Goal: Information Seeking & Learning: Learn about a topic

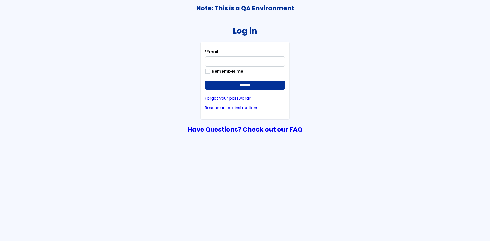
type input "**********"
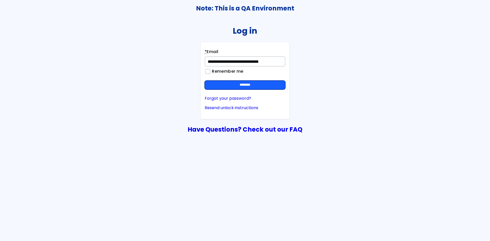
click at [260, 85] on input "********" at bounding box center [244, 85] width 81 height 9
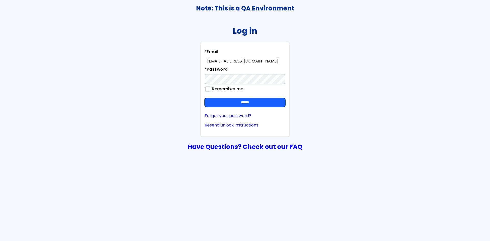
click at [263, 100] on input "******" at bounding box center [244, 102] width 81 height 9
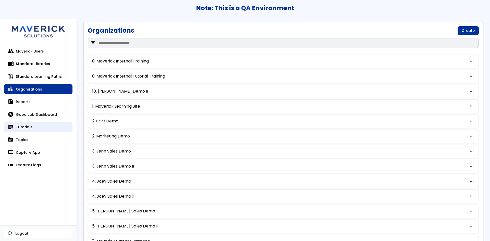
click at [32, 127] on link "sticky_note_2 Tutorials" at bounding box center [38, 127] width 68 height 10
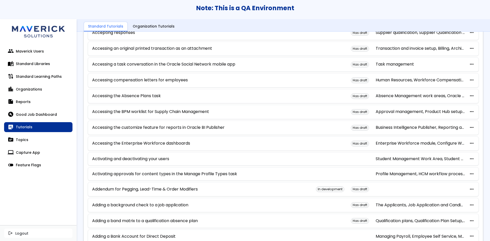
scroll to position [76, 0]
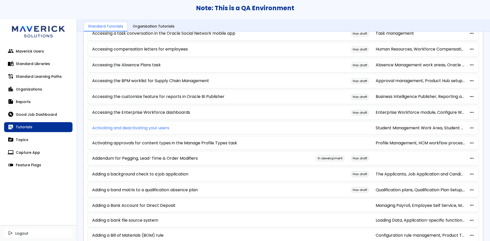
click at [153, 130] on link "Activating and deactivating your users" at bounding box center [130, 128] width 77 height 5
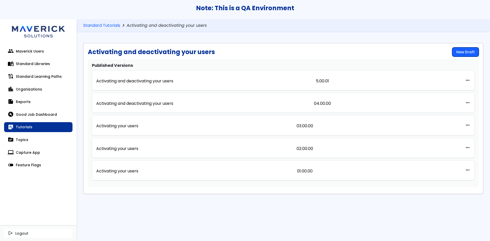
click at [469, 53] on link "New Draft" at bounding box center [465, 51] width 27 height 9
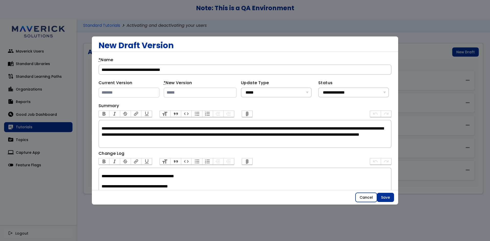
click at [363, 197] on button "Cancel" at bounding box center [365, 197] width 21 height 9
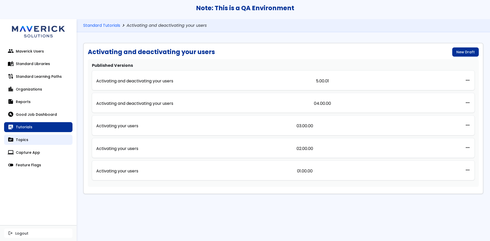
click at [26, 141] on link "topic Topics" at bounding box center [38, 140] width 68 height 10
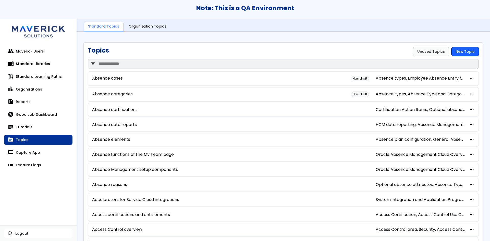
click at [463, 53] on link "New Topic" at bounding box center [464, 51] width 27 height 9
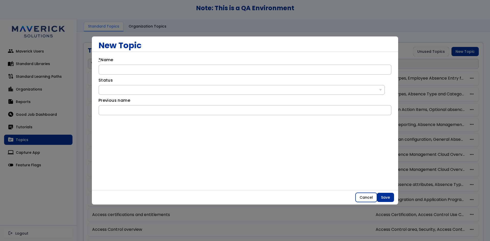
drag, startPoint x: 363, startPoint y: 195, endPoint x: 360, endPoint y: 194, distance: 2.9
click at [363, 195] on button "Cancel" at bounding box center [365, 197] width 21 height 9
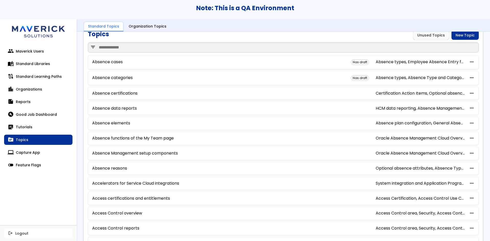
scroll to position [25, 0]
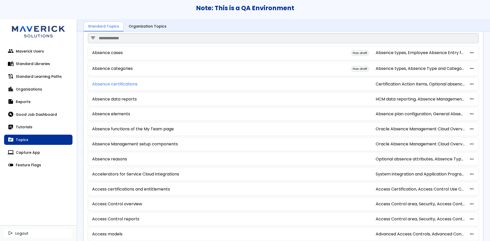
click at [115, 85] on link "Absence certifications" at bounding box center [114, 84] width 45 height 5
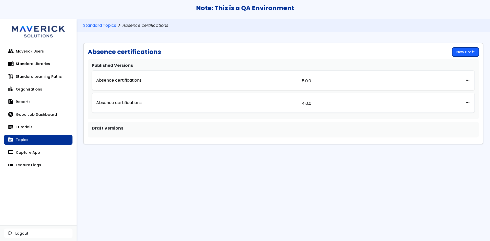
click at [467, 54] on link "New Draft" at bounding box center [465, 51] width 27 height 9
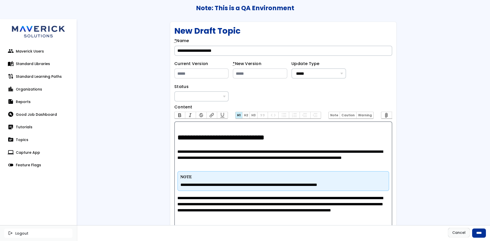
click at [27, 123] on link "sticky_note_2 Tutorials" at bounding box center [38, 127] width 68 height 10
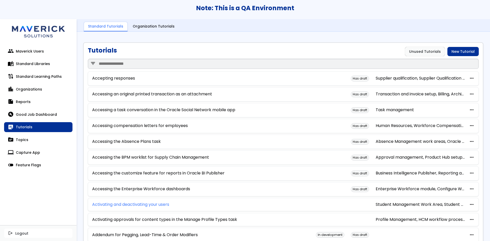
click at [151, 205] on link "Activating and deactivating your users" at bounding box center [130, 204] width 77 height 5
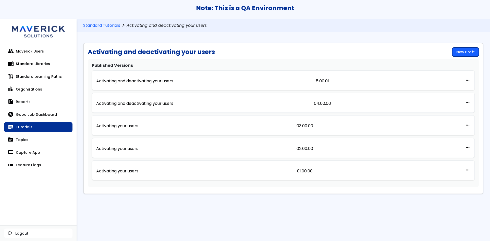
click at [476, 48] on link "New Draft" at bounding box center [465, 51] width 27 height 9
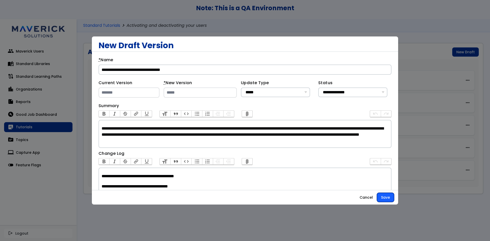
click at [386, 196] on button "Save" at bounding box center [385, 197] width 17 height 9
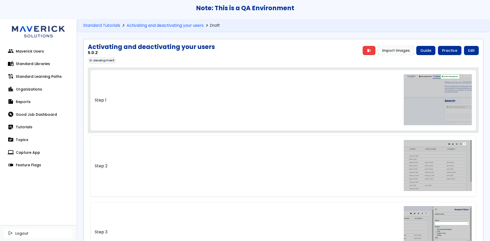
click at [265, 94] on link "Step 1" at bounding box center [283, 100] width 386 height 61
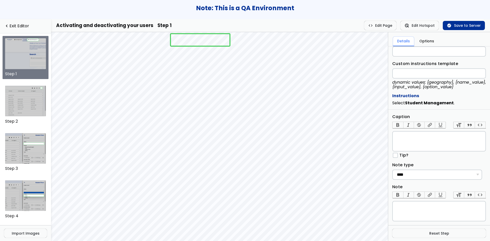
scroll to position [169, 0]
click at [432, 137] on trix-editor "Caption" at bounding box center [439, 141] width 94 height 20
click at [16, 26] on link "navigate_before Exit Editor" at bounding box center [25, 26] width 43 height 5
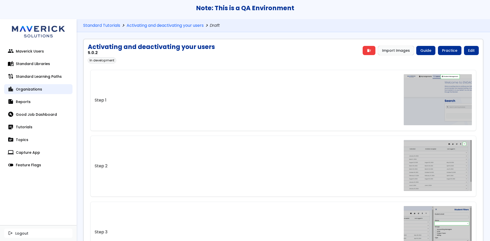
click at [31, 92] on link "location_city Organizations" at bounding box center [38, 89] width 68 height 10
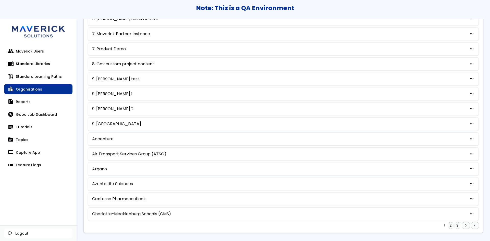
scroll to position [210, 0]
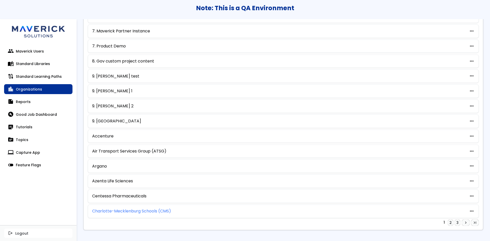
click at [159, 210] on link "Charlotte-Mecklenburg Schools (CMS)" at bounding box center [131, 211] width 79 height 5
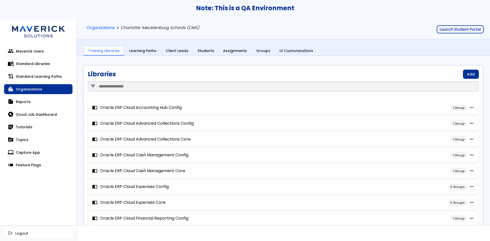
click at [457, 31] on button "Launch Student Portal" at bounding box center [459, 29] width 47 height 8
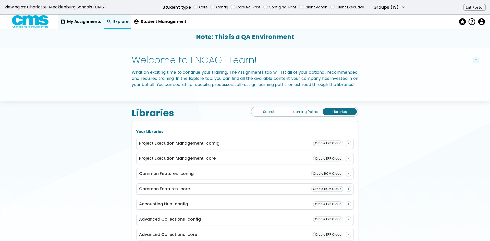
click at [79, 19] on link "feed My Assignments" at bounding box center [81, 22] width 46 height 14
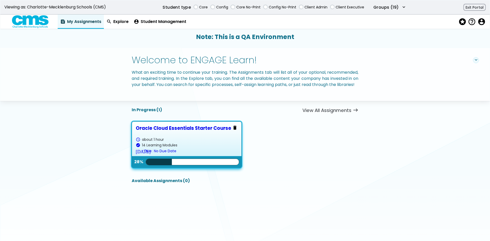
click at [217, 131] on div "Oracle Cloud Essentials Starter Course" at bounding box center [187, 127] width 102 height 5
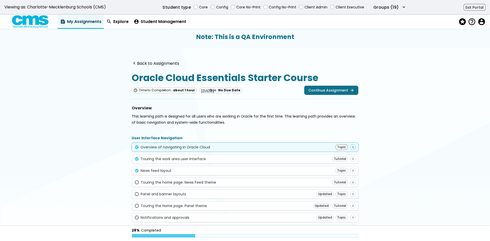
click at [189, 147] on div "Overview of navigating in Oracle Cloud" at bounding box center [174, 147] width 69 height 4
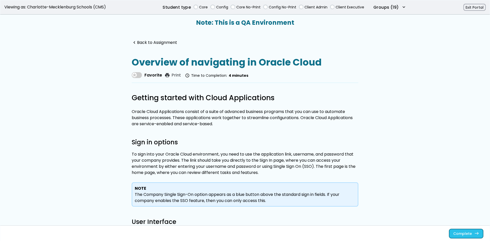
click at [455, 231] on button "Complete east" at bounding box center [466, 233] width 34 height 9
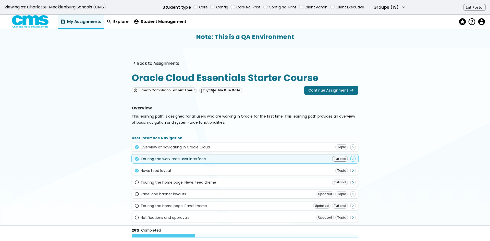
click at [221, 159] on div "check_circle Touring the work area user interface Tutorial navigate_next" at bounding box center [244, 159] width 221 height 6
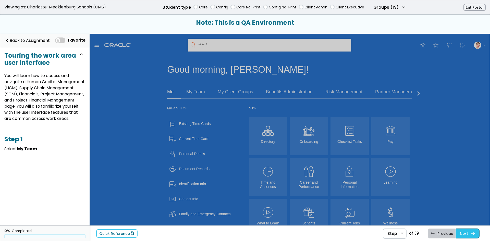
click at [465, 235] on link "Next east Step 2 Select My Team ." at bounding box center [467, 233] width 24 height 10
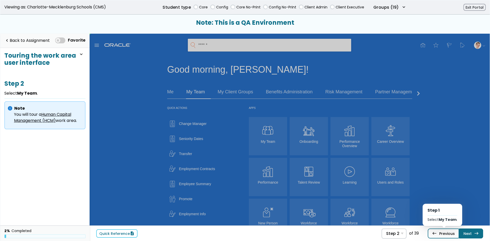
click at [450, 235] on link "west Previous Step 1 Select My Team ." at bounding box center [442, 233] width 31 height 10
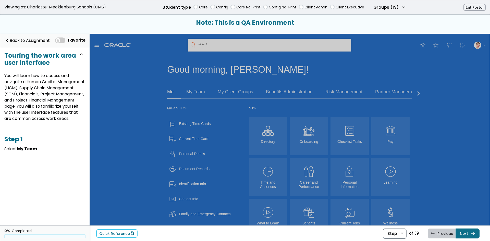
click at [401, 233] on div "Step 1 Step 1 Select My Team . Step 2 Select My Team . Step 3 In the James GAMa…" at bounding box center [394, 233] width 24 height 10
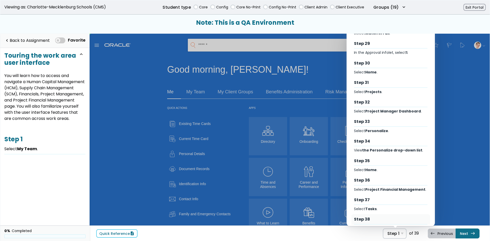
scroll to position [574, 0]
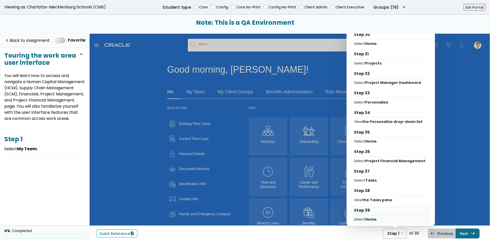
click at [372, 208] on div "Step 39" at bounding box center [390, 211] width 73 height 6
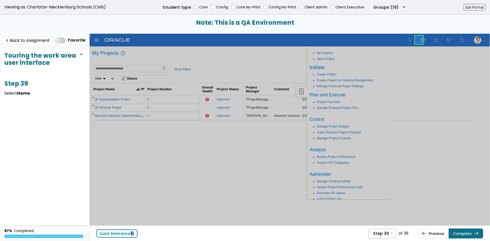
click at [118, 234] on link "Quick Reference description" at bounding box center [116, 233] width 41 height 8
click at [460, 236] on button "Complete east" at bounding box center [465, 233] width 34 height 10
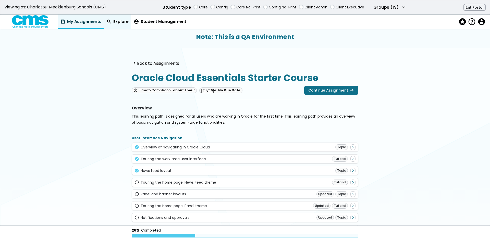
click at [118, 20] on link "search Explore" at bounding box center [117, 22] width 27 height 14
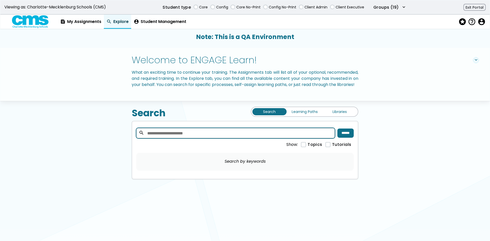
click at [263, 138] on input "search" at bounding box center [235, 133] width 199 height 10
type input "*******"
click at [349, 138] on input "******" at bounding box center [345, 133] width 16 height 9
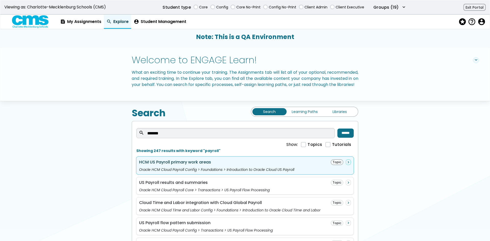
click at [262, 165] on div "HCM US Payroll primary work areas Topic navigate_next" at bounding box center [245, 162] width 212 height 6
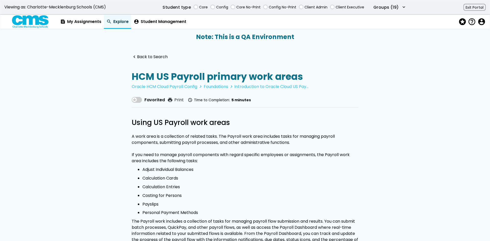
drag, startPoint x: 151, startPoint y: 56, endPoint x: 162, endPoint y: 100, distance: 45.9
click at [151, 57] on link "navigate_before Back to Search" at bounding box center [150, 57] width 36 height 5
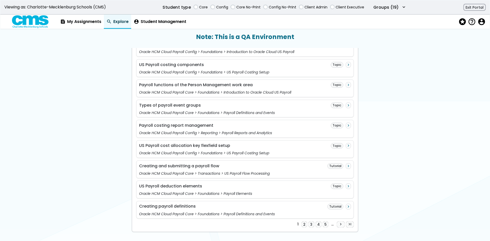
scroll to position [460, 0]
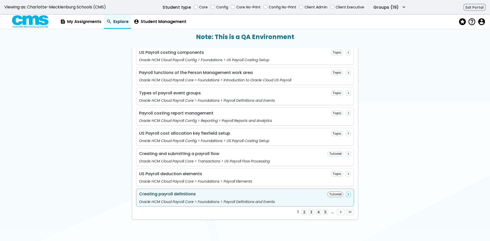
click at [245, 193] on div "Creating payroll definitions Tutorial navigate_next" at bounding box center [245, 194] width 212 height 6
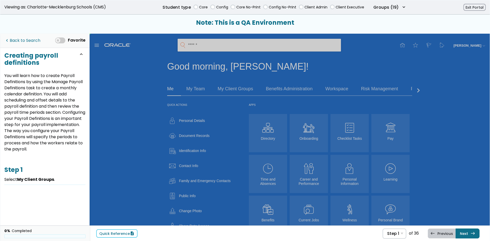
click at [21, 44] on link "navigate_before Back to Search" at bounding box center [22, 40] width 36 height 10
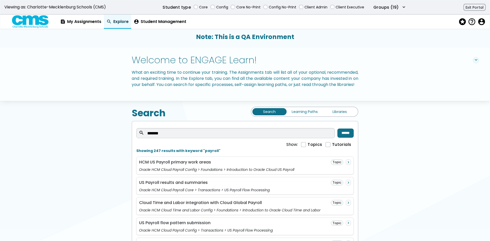
click at [296, 115] on link "Learning Paths" at bounding box center [304, 111] width 34 height 7
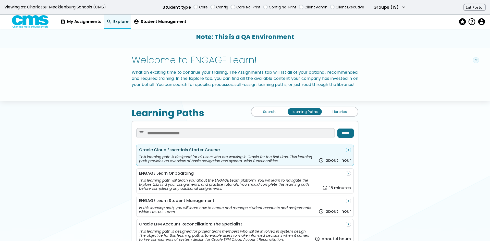
click at [254, 163] on div "This learning path is designed for all users who are working in Oracle for the …" at bounding box center [227, 159] width 177 height 8
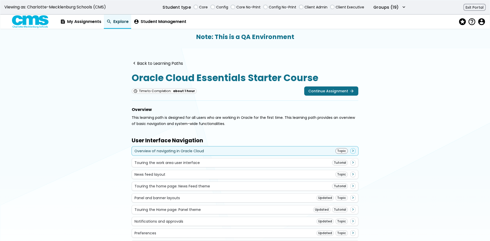
click at [231, 153] on div "Overview of navigating in Oracle Cloud Topic navigate_next" at bounding box center [244, 151] width 221 height 6
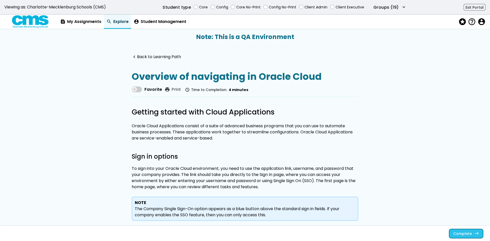
click at [463, 233] on link "Complete east" at bounding box center [466, 233] width 34 height 9
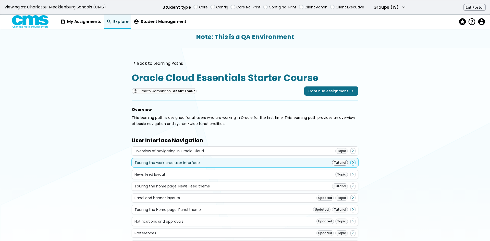
click at [209, 163] on div "Touring the work area user interface Tutorial navigate_next" at bounding box center [244, 163] width 221 height 6
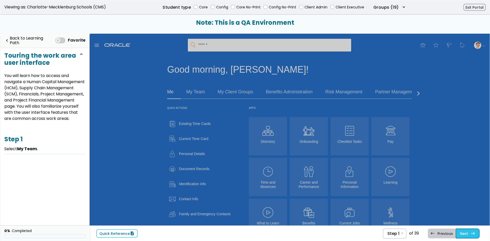
click at [466, 231] on link "Next east Step 2 Select My Team ." at bounding box center [467, 233] width 24 height 10
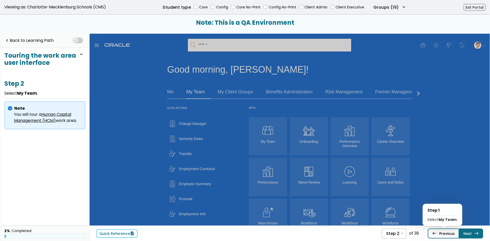
click at [438, 235] on link "west Previous Step 1 Select My Team ." at bounding box center [442, 233] width 31 height 10
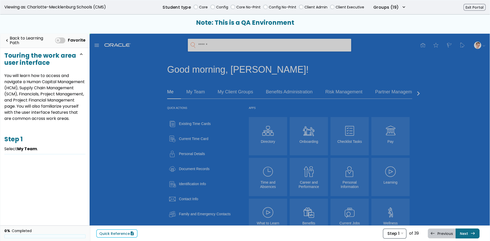
click at [401, 231] on div "Step 1 Step 1 Select My Team . Step 2 Select My Team . Step 3 In the James GAMa…" at bounding box center [394, 233] width 24 height 10
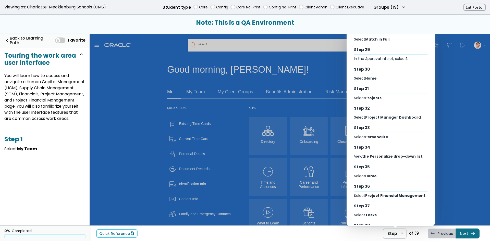
scroll to position [574, 0]
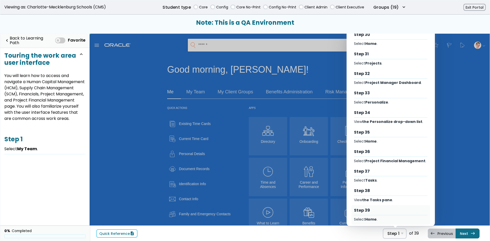
click at [396, 215] on hr "Select Step" at bounding box center [390, 215] width 73 height 0
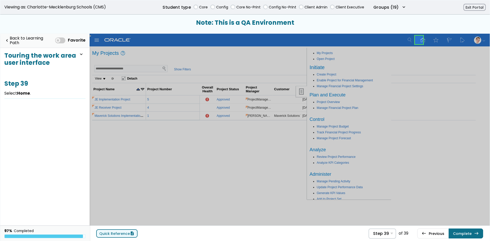
click at [115, 236] on link "Quick Reference description" at bounding box center [116, 233] width 41 height 8
drag, startPoint x: 419, startPoint y: 37, endPoint x: 416, endPoint y: 42, distance: 5.0
click at [419, 37] on link at bounding box center [419, 40] width 10 height 10
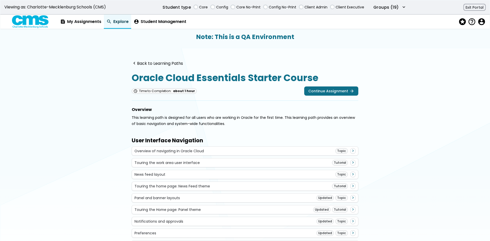
drag, startPoint x: 160, startPoint y: 67, endPoint x: 162, endPoint y: 68, distance: 2.9
click at [161, 67] on div "navigate_before Back to Learning Paths Oracle Cloud Essentials Starter Course s…" at bounding box center [244, 193] width 261 height 277
click at [168, 65] on link "navigate_before Back to Learning Paths" at bounding box center [157, 63] width 51 height 5
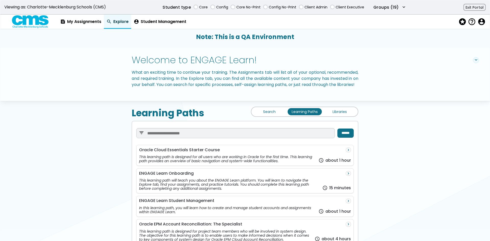
click at [339, 115] on link "Libraries" at bounding box center [339, 111] width 34 height 7
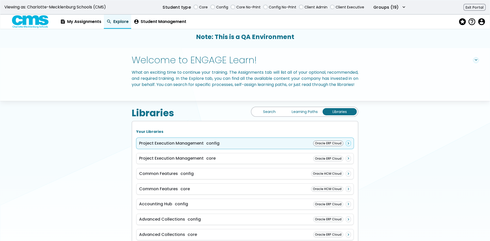
click at [227, 149] on div "Project Execution Management config Oracle ERP Cloud navigate_next" at bounding box center [244, 143] width 217 height 11
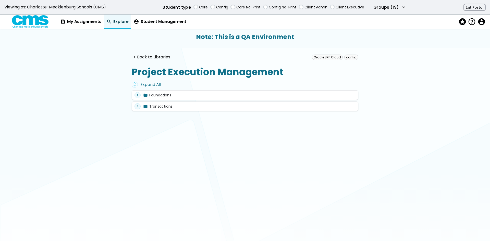
click at [151, 82] on div "unfold_more Expand All" at bounding box center [245, 85] width 226 height 6
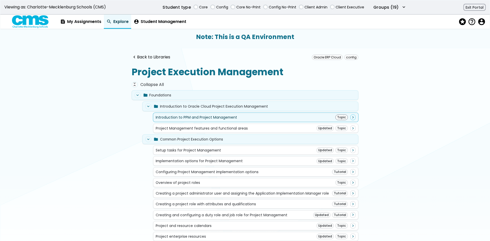
click at [298, 117] on div "Introduction to PPM and Project Management Topic navigate_next" at bounding box center [256, 117] width 200 height 6
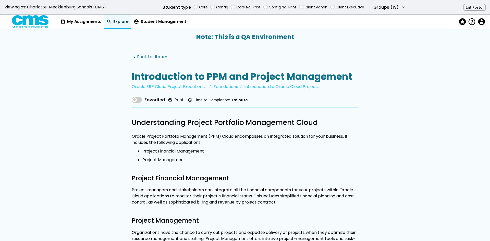
click at [151, 57] on link "navigate_before Back to Library" at bounding box center [149, 57] width 35 height 5
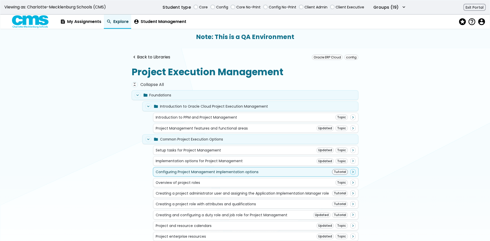
click at [258, 171] on div "Configuring Project Management implementation options Tutorial navigate_next" at bounding box center [256, 172] width 200 height 6
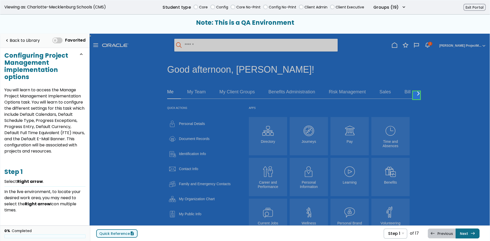
click at [123, 233] on link "Quick Reference description" at bounding box center [116, 233] width 41 height 8
click at [468, 233] on link "Next east Step 2 Select My Enterprise ." at bounding box center [467, 233] width 24 height 10
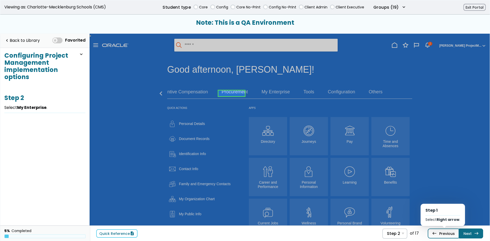
click at [448, 233] on link "west Previous Step 1 Select Right arrow ." at bounding box center [442, 233] width 31 height 10
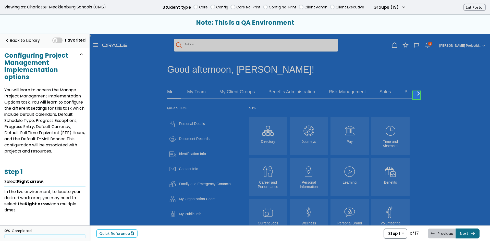
click at [398, 231] on span "Step 1" at bounding box center [394, 233] width 12 height 5
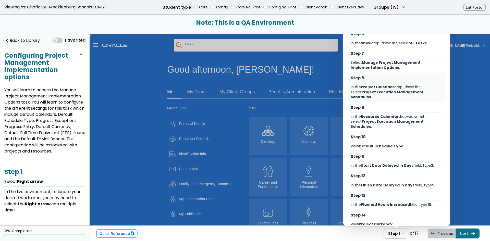
scroll to position [164, 0]
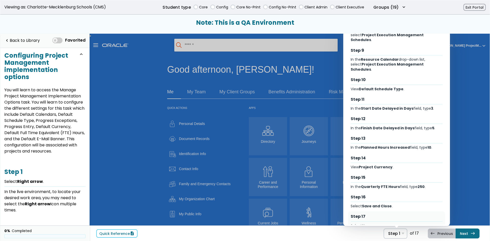
click at [376, 223] on div "Select Home ." at bounding box center [396, 225] width 92 height 5
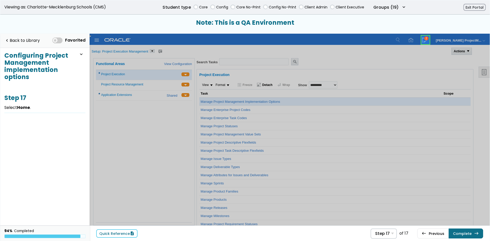
click at [427, 39] on link at bounding box center [425, 40] width 10 height 10
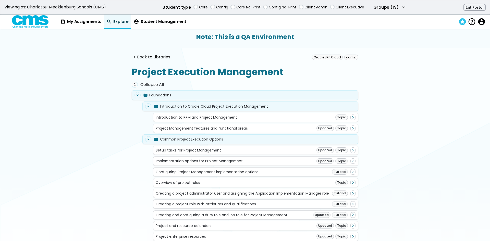
click at [463, 22] on span "stars" at bounding box center [461, 21] width 7 height 7
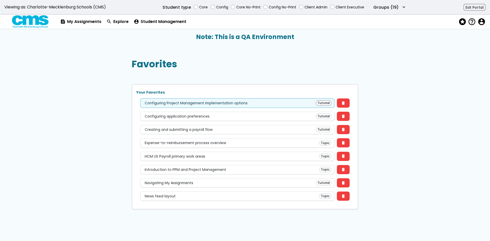
click at [265, 105] on div "Configuring Project Management implementation options Tutorial" at bounding box center [237, 103] width 188 height 6
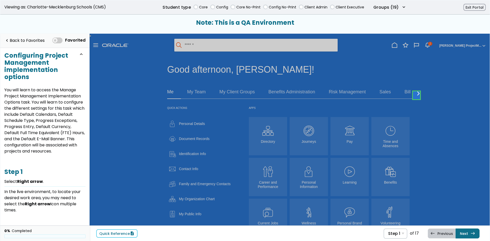
click at [131, 229] on div "Quick Reference description Step 1 Step 1 Select Right arrow . Step 2 Select My…" at bounding box center [289, 233] width 400 height 16
click at [106, 230] on link "Quick Reference description" at bounding box center [116, 233] width 41 height 8
click at [465, 231] on link "Next east Step 2 Select My Enterprise ." at bounding box center [467, 233] width 24 height 10
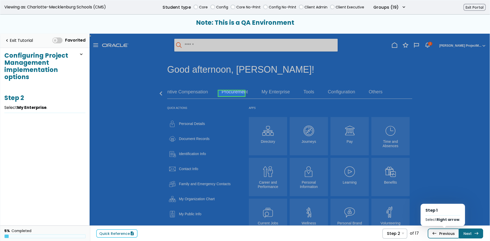
click at [444, 236] on link "west Previous Step 1 Select Right arrow ." at bounding box center [442, 233] width 31 height 10
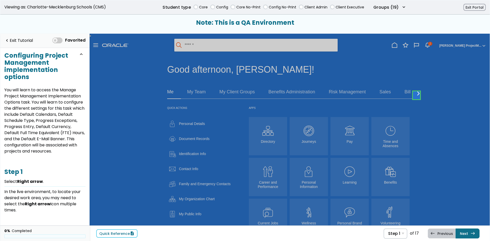
click at [417, 96] on link at bounding box center [416, 95] width 10 height 10
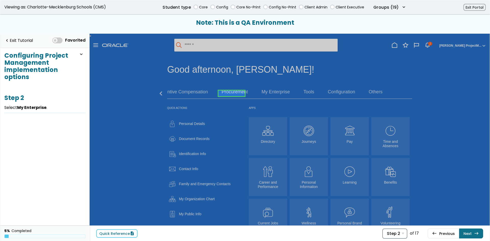
click at [388, 234] on div "Step 2 Step 1 Select Right arrow . Step 2 Select My Enterprise . Step 3 Select …" at bounding box center [394, 233] width 25 height 10
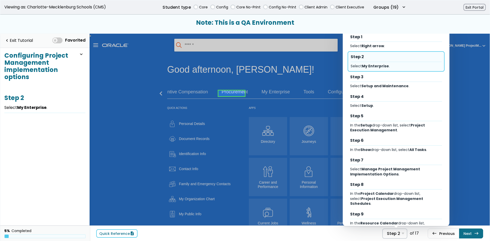
scroll to position [164, 0]
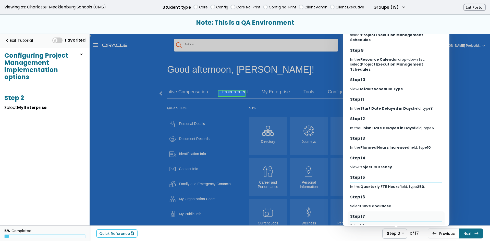
drag, startPoint x: 381, startPoint y: 214, endPoint x: 298, endPoint y: 181, distance: 89.9
click at [381, 223] on div "Select Home ." at bounding box center [396, 225] width 92 height 5
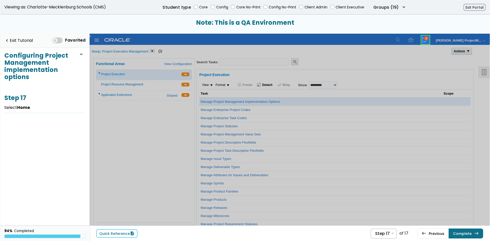
click at [478, 228] on div "west Previous Step 16 Select Save and Close . Complete east" at bounding box center [450, 233] width 66 height 10
click at [478, 232] on span "east" at bounding box center [476, 233] width 5 height 4
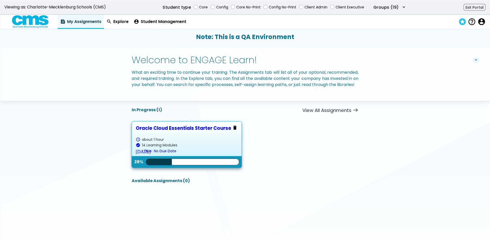
click at [462, 21] on span "stars" at bounding box center [461, 21] width 7 height 7
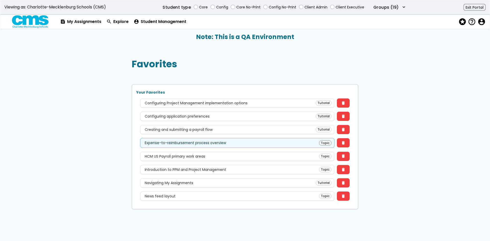
click at [290, 143] on div "Expense-to-reimbursement process overview Topic" at bounding box center [237, 143] width 188 height 6
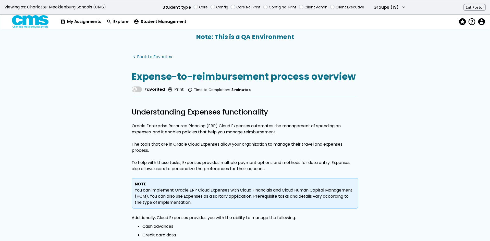
click at [159, 57] on link "navigate_before Back to Favorites" at bounding box center [152, 57] width 40 height 5
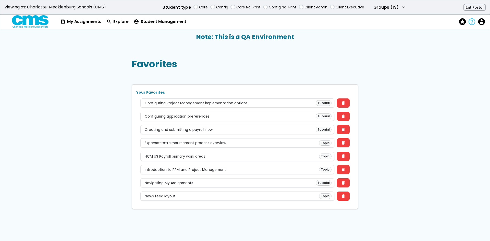
click at [472, 18] on span "help_outline" at bounding box center [470, 21] width 7 height 7
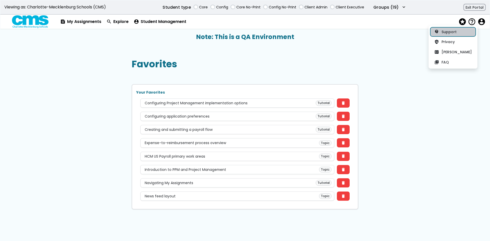
click at [451, 34] on link "contact_support Support" at bounding box center [452, 31] width 45 height 9
click at [447, 43] on button "policy Privacy" at bounding box center [452, 41] width 45 height 9
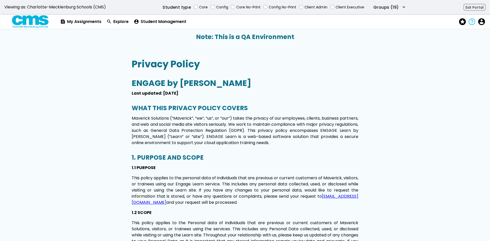
click at [473, 23] on span "help_outline" at bounding box center [470, 21] width 7 height 7
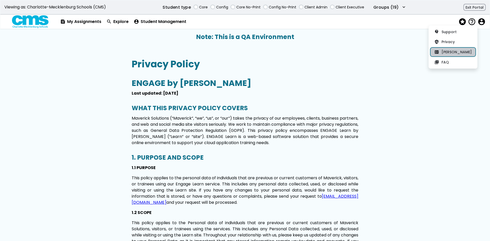
click at [460, 54] on button "fact_check EULA" at bounding box center [452, 51] width 45 height 9
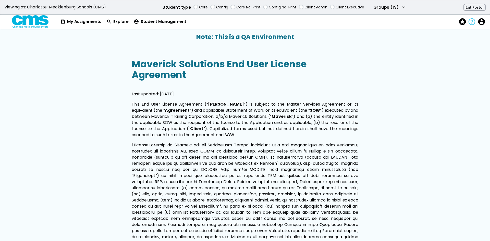
click at [471, 25] on span "help_outline" at bounding box center [470, 21] width 7 height 7
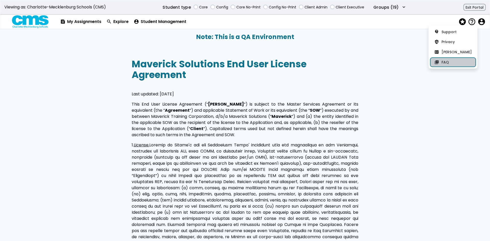
click at [453, 60] on button "quiz FAQ" at bounding box center [452, 62] width 45 height 9
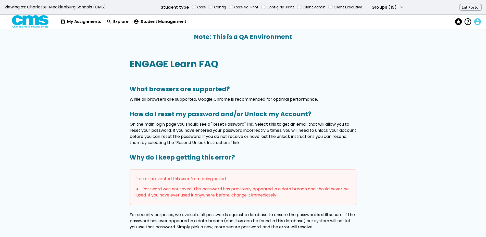
click at [476, 22] on span "account_circle" at bounding box center [476, 21] width 7 height 7
click at [470, 34] on button "account_circle Profile" at bounding box center [455, 31] width 45 height 9
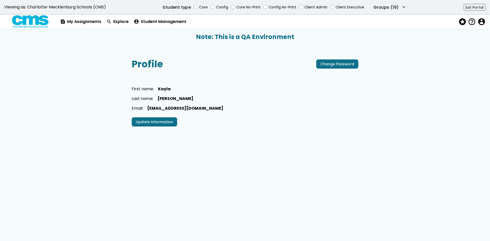
click at [40, 23] on img at bounding box center [30, 21] width 37 height 13
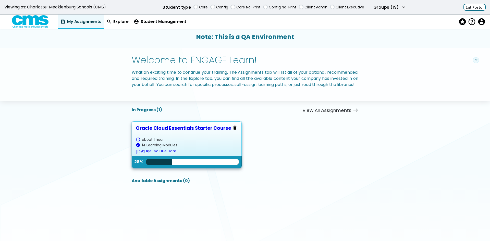
click at [478, 7] on button "Exit Portal" at bounding box center [474, 7] width 22 height 7
